Goal: Task Accomplishment & Management: Manage account settings

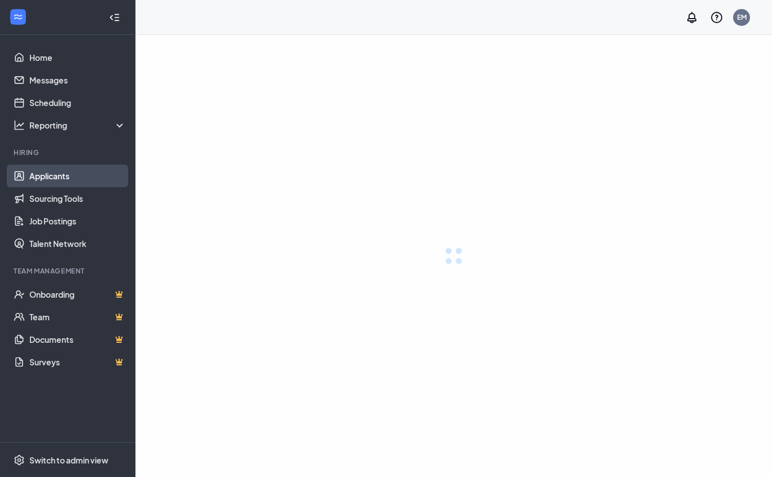
click at [52, 179] on link "Applicants" at bounding box center [77, 176] width 96 height 23
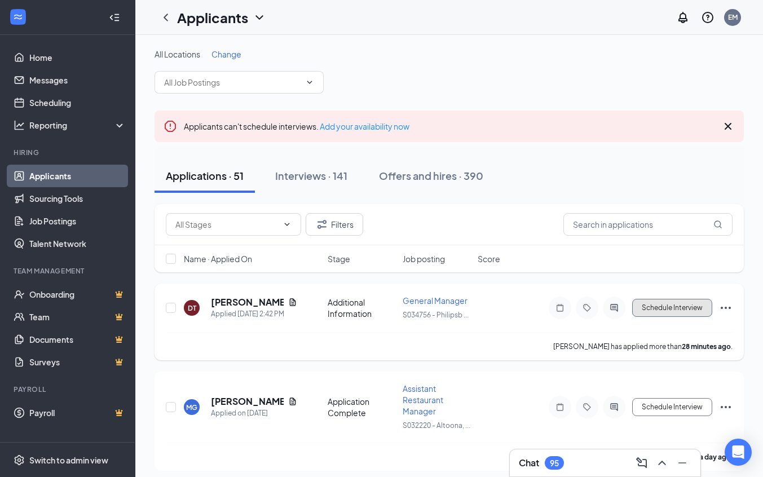
click at [669, 308] on button "Schedule Interview" at bounding box center [672, 308] width 80 height 18
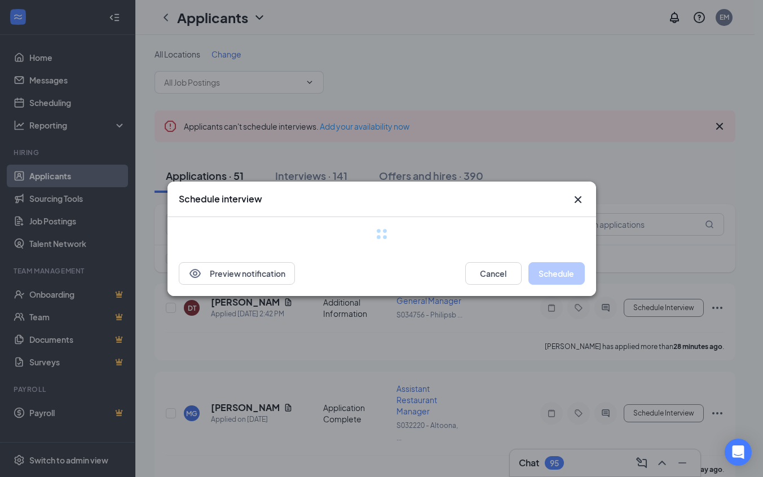
drag, startPoint x: 668, startPoint y: 308, endPoint x: 613, endPoint y: 283, distance: 60.1
click at [613, 283] on div "Schedule interview Preview notification Cancel Schedule" at bounding box center [381, 238] width 763 height 477
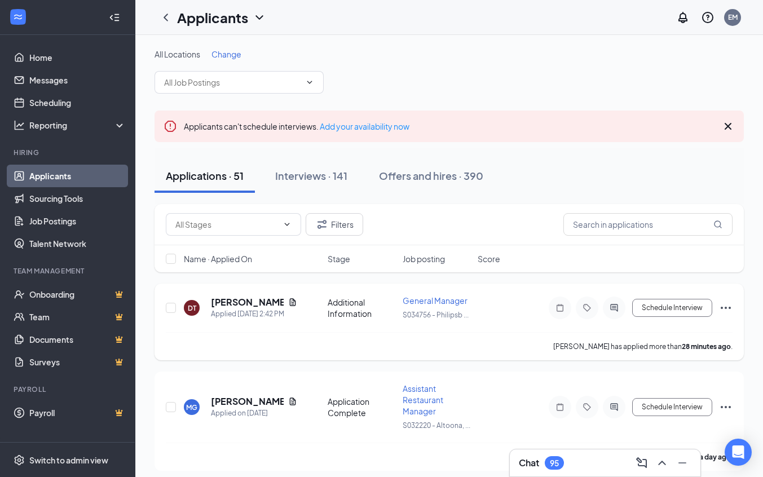
click at [725, 309] on icon "Ellipses" at bounding box center [726, 308] width 14 height 14
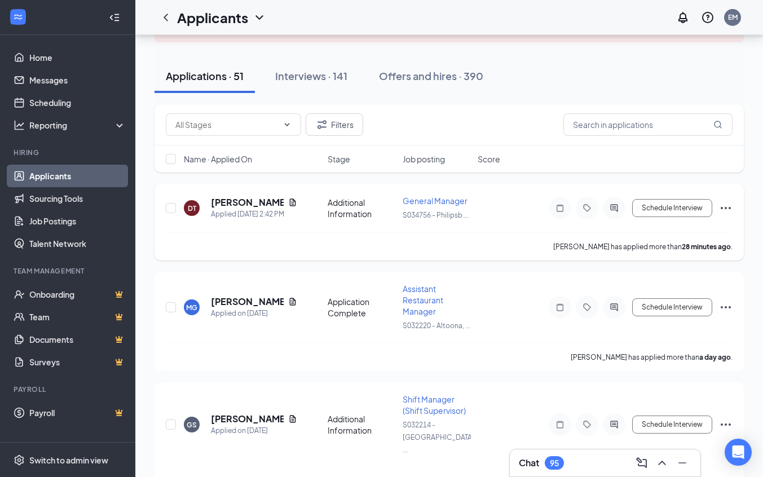
scroll to position [102, 0]
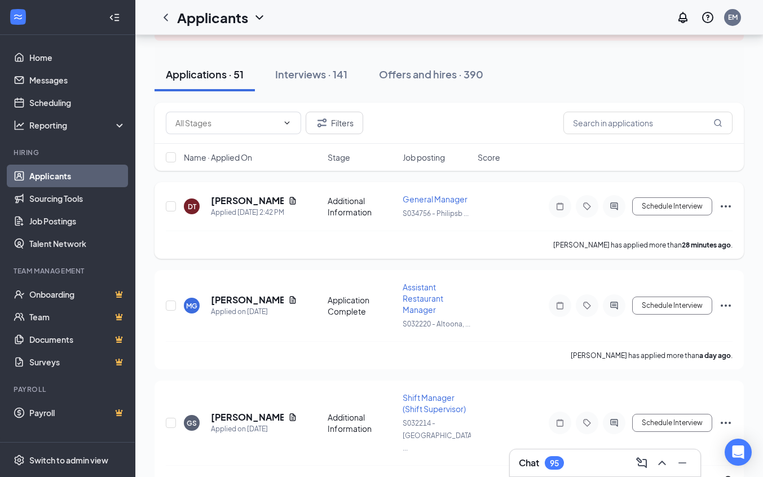
click at [716, 209] on div "Schedule Interview [PERSON_NAME] as hired Send SMS Send email Send reminder Mov…" at bounding box center [631, 206] width 203 height 23
click at [729, 205] on icon "Ellipses" at bounding box center [726, 206] width 10 height 2
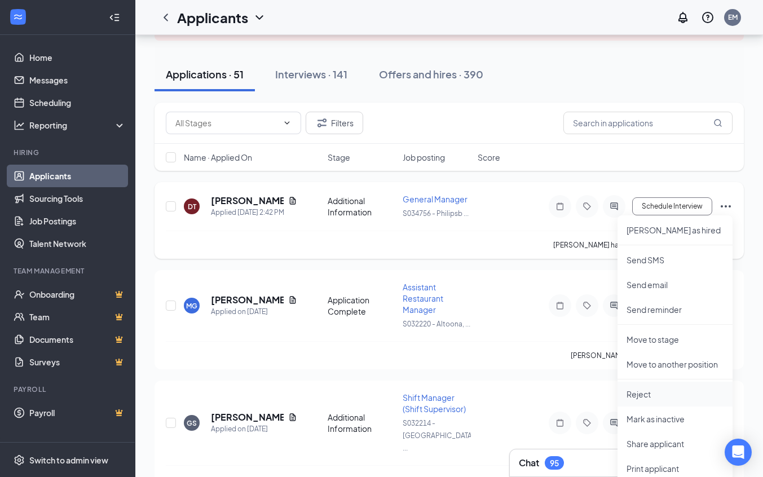
click at [641, 398] on p "Reject" at bounding box center [675, 394] width 97 height 11
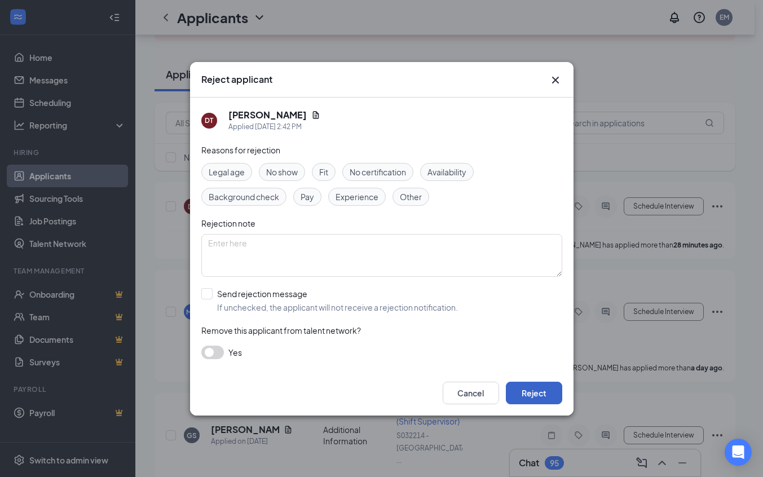
click at [527, 394] on button "Reject" at bounding box center [534, 393] width 56 height 23
